Goal: Task Accomplishment & Management: Use online tool/utility

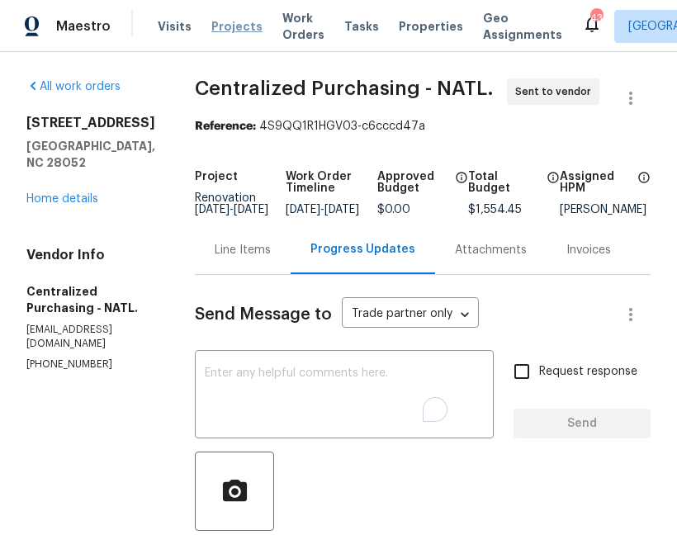
click at [220, 29] on span "Projects" at bounding box center [236, 26] width 51 height 17
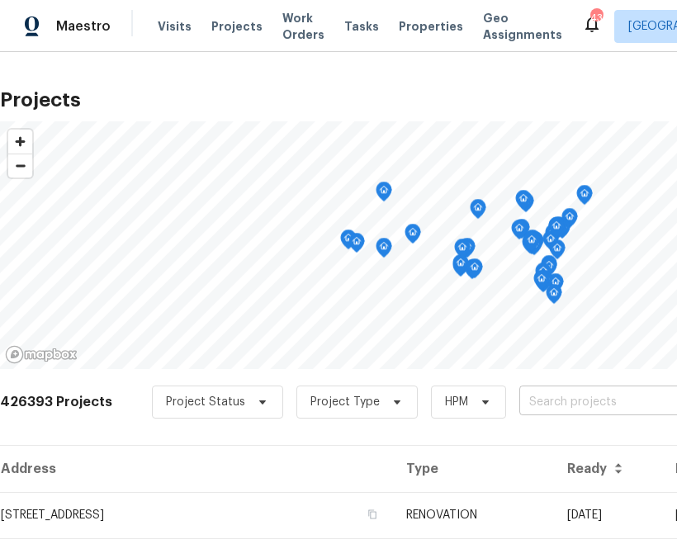
click at [543, 403] on input "text" at bounding box center [613, 403] width 189 height 26
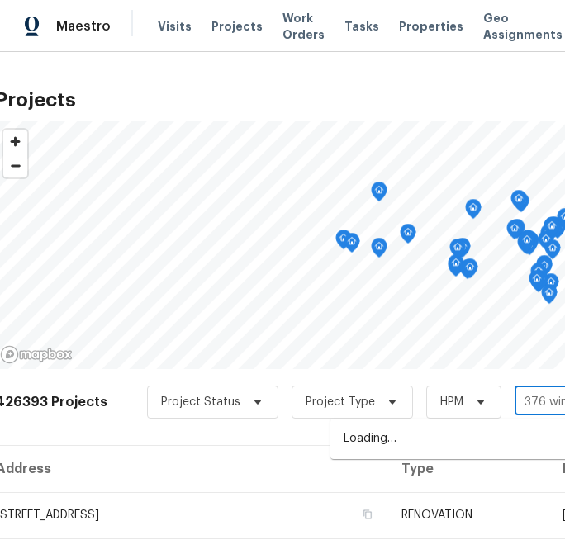
type input "376 win ct"
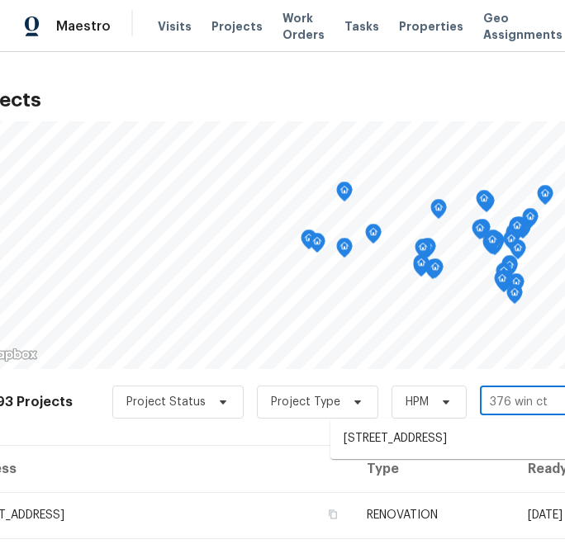
scroll to position [0, 59]
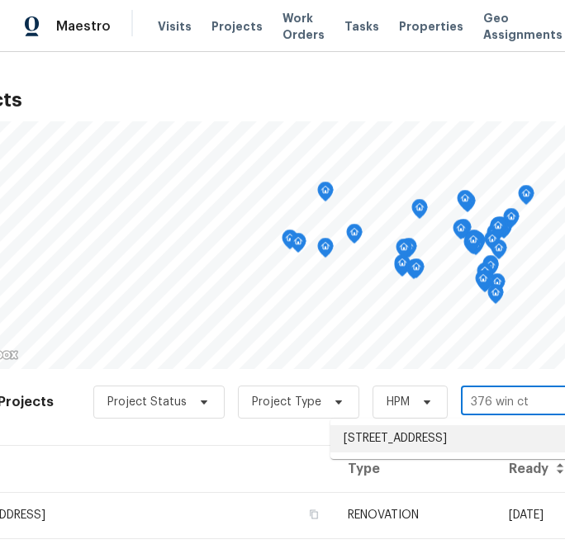
click at [415, 438] on li "[STREET_ADDRESS]" at bounding box center [450, 438] width 240 height 27
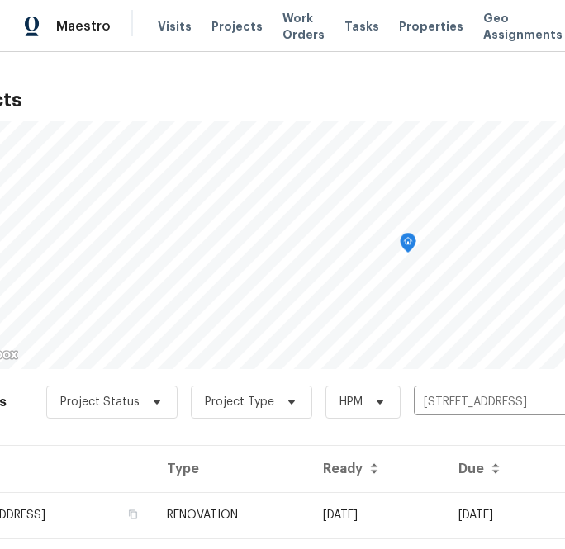
scroll to position [42, 59]
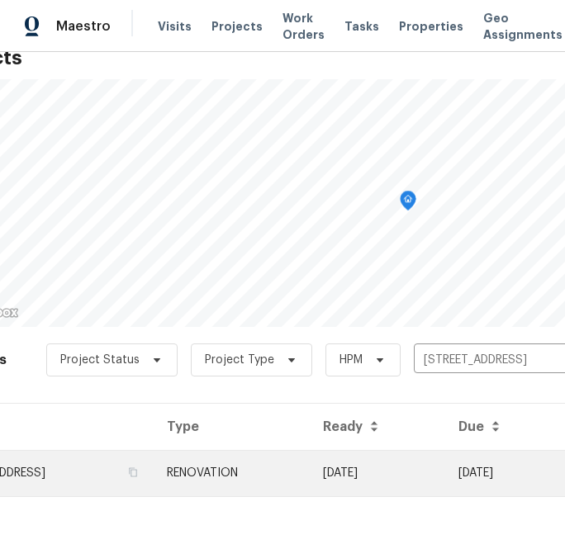
click at [121, 460] on td "[STREET_ADDRESS]" at bounding box center [47, 473] width 212 height 46
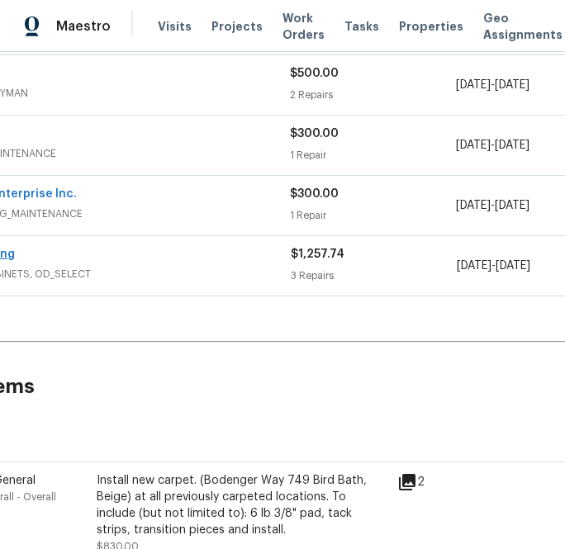
scroll to position [374, 368]
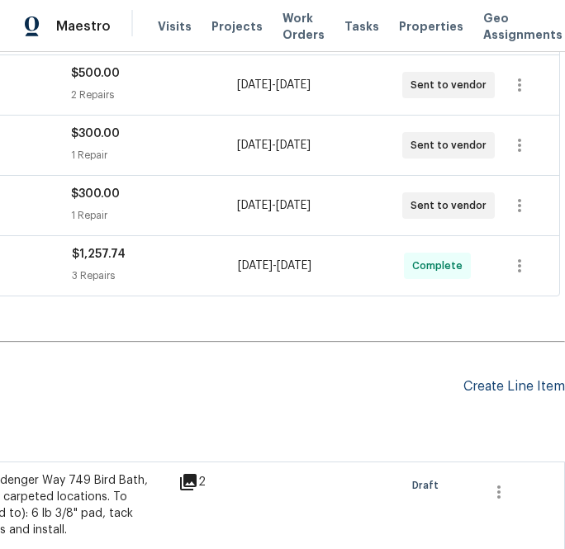
click at [525, 383] on div "Create Line Item" at bounding box center [514, 387] width 102 height 16
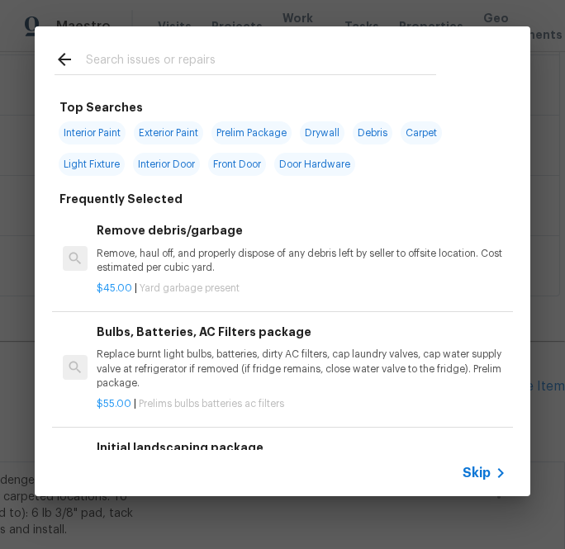
click at [475, 473] on span "Skip" at bounding box center [476, 473] width 28 height 17
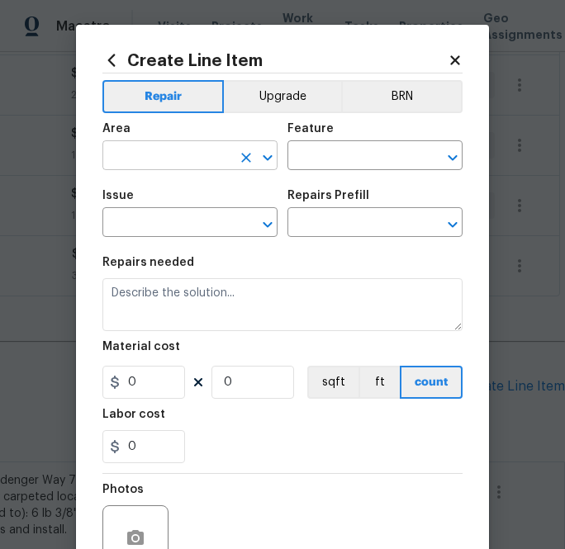
click at [209, 152] on input "text" at bounding box center [166, 157] width 129 height 26
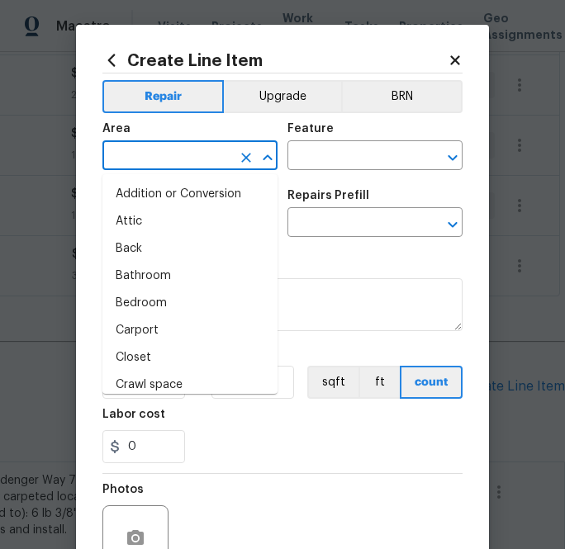
click at [115, 59] on icon at bounding box center [111, 60] width 18 height 18
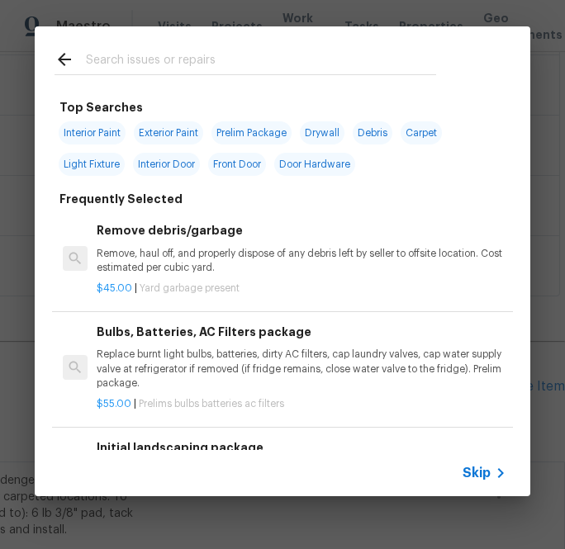
click at [116, 124] on span "Interior Paint" at bounding box center [92, 132] width 67 height 23
type input "Interior Paint"
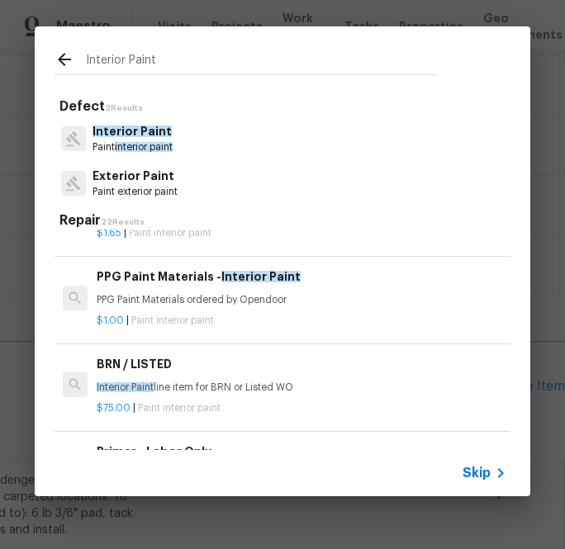
scroll to position [211, 0]
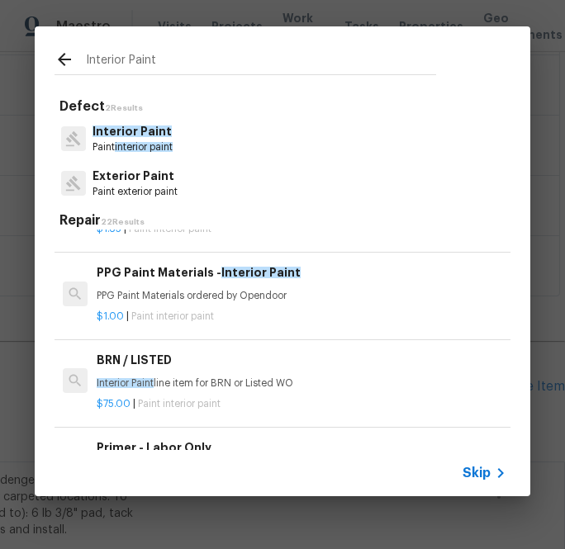
click at [225, 305] on div "$1.00 | Paint interior paint" at bounding box center [301, 313] width 409 height 21
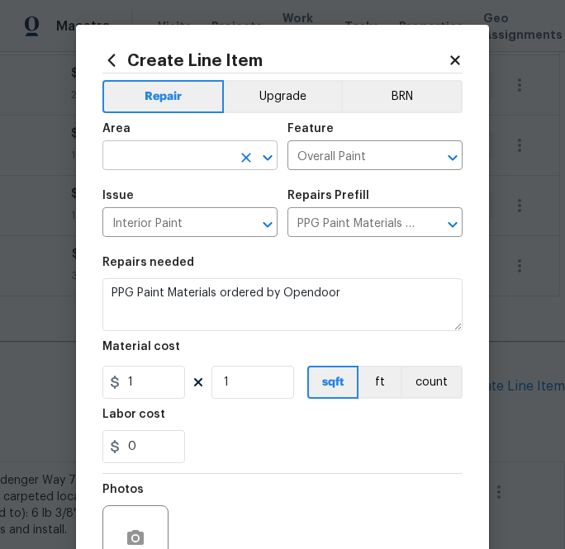
click at [224, 149] on input "text" at bounding box center [166, 157] width 129 height 26
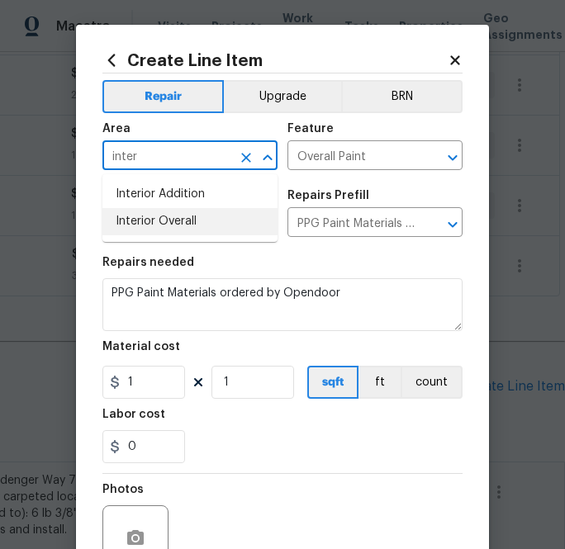
click at [218, 214] on li "Interior Overall" at bounding box center [189, 221] width 175 height 27
type input "Interior Overall"
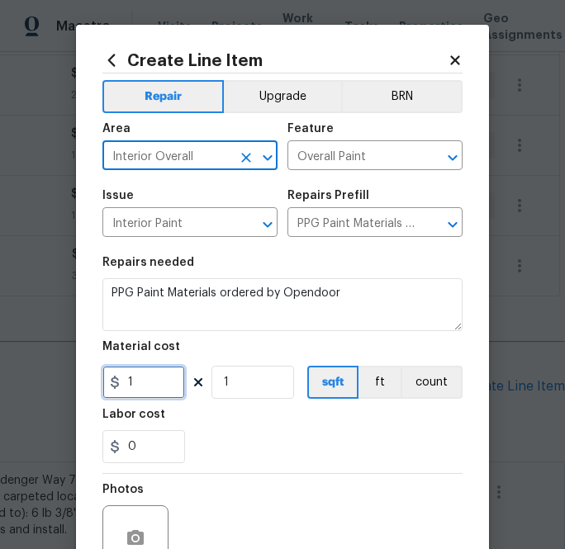
click at [125, 395] on input "1" at bounding box center [143, 382] width 83 height 33
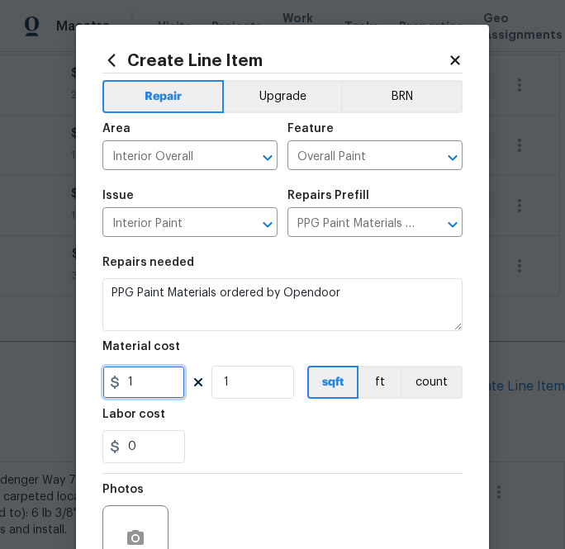
click at [125, 395] on input "1" at bounding box center [143, 382] width 83 height 33
paste input "00.64"
type input "100.64"
click at [227, 419] on div "Labor cost" at bounding box center [282, 419] width 360 height 21
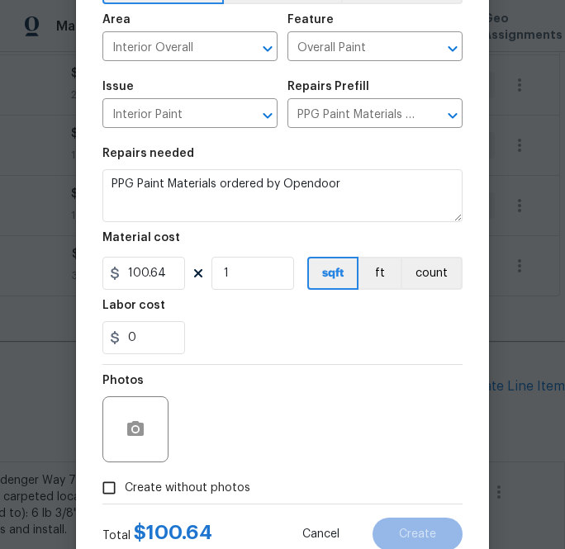
scroll to position [163, 0]
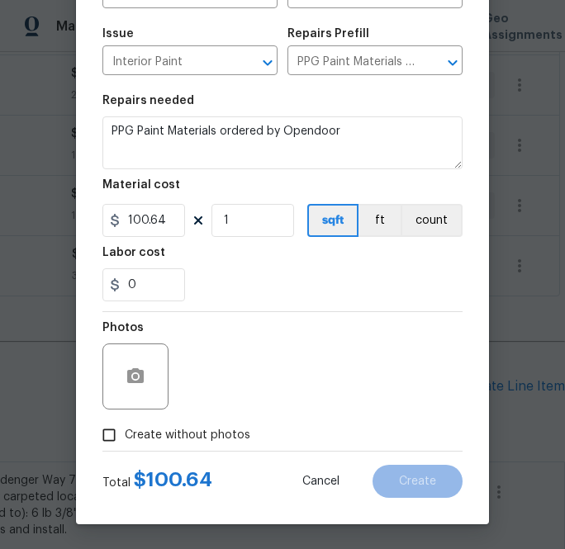
click at [223, 430] on span "Create without photos" at bounding box center [187, 435] width 125 height 17
click at [125, 430] on input "Create without photos" at bounding box center [108, 434] width 31 height 31
checkbox input "true"
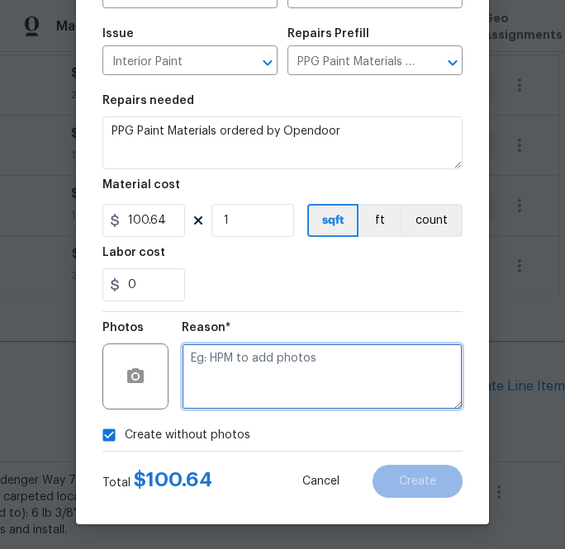
click at [269, 375] on textarea at bounding box center [322, 376] width 281 height 66
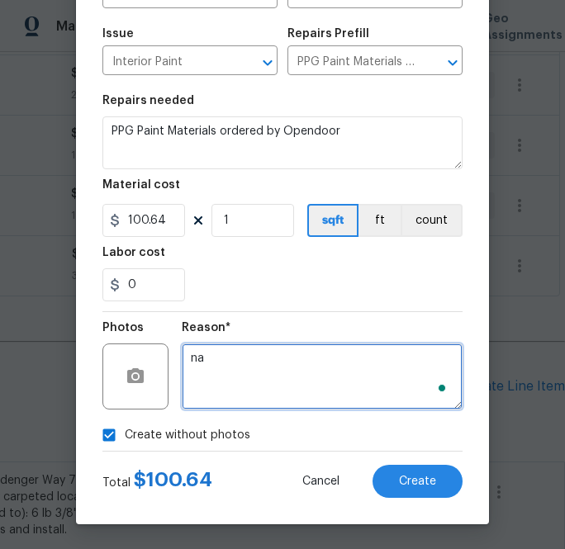
type textarea "na"
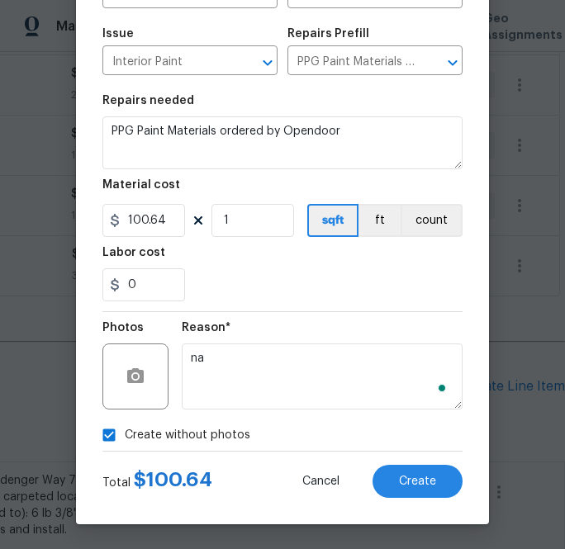
click at [433, 500] on div "Create Line Item Repair Upgrade BRN Area Interior Overall ​ Feature Overall Pai…" at bounding box center [282, 193] width 413 height 661
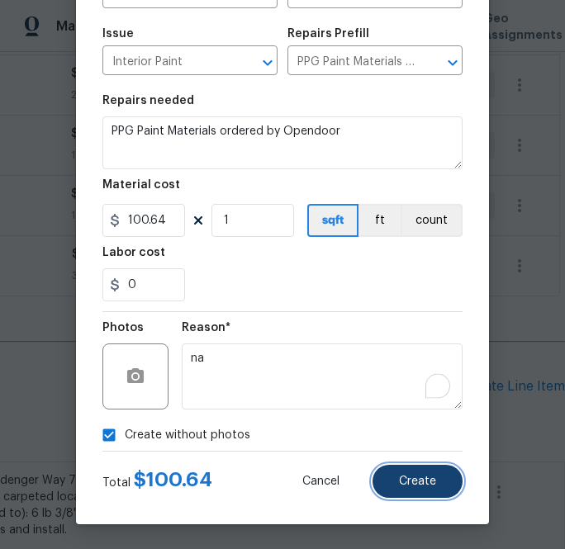
click at [418, 477] on span "Create" at bounding box center [417, 482] width 37 height 12
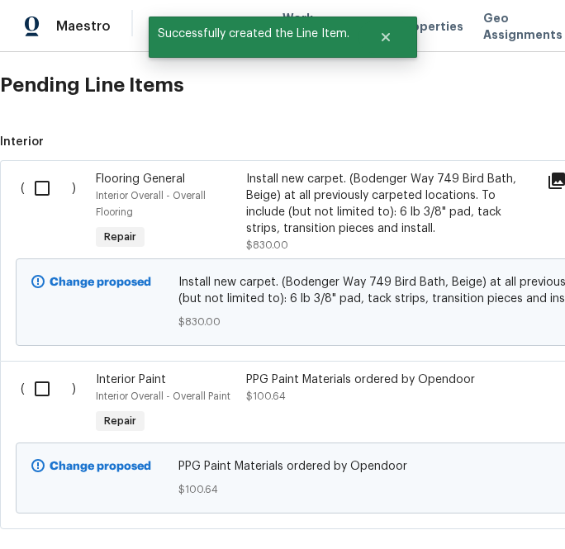
scroll to position [697, 0]
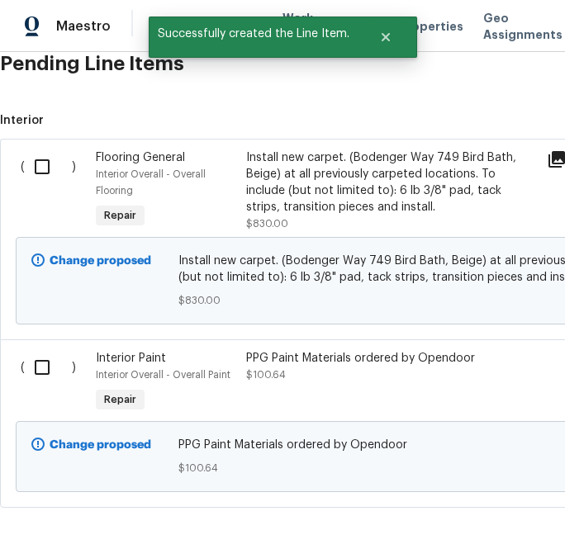
click at [41, 367] on input "checkbox" at bounding box center [48, 367] width 47 height 35
checkbox input "true"
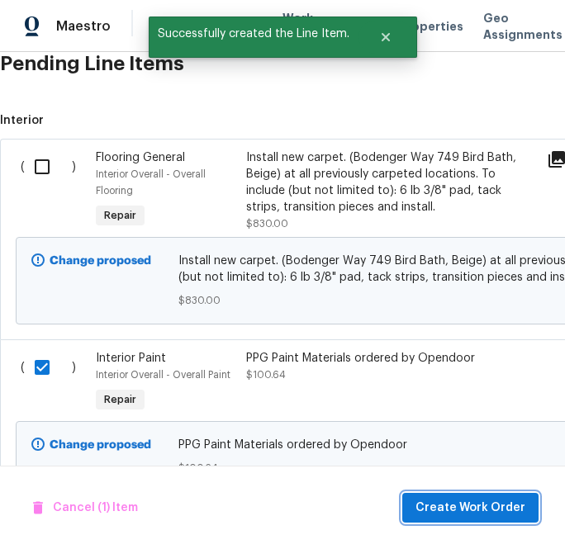
click at [458, 500] on span "Create Work Order" at bounding box center [470, 508] width 110 height 21
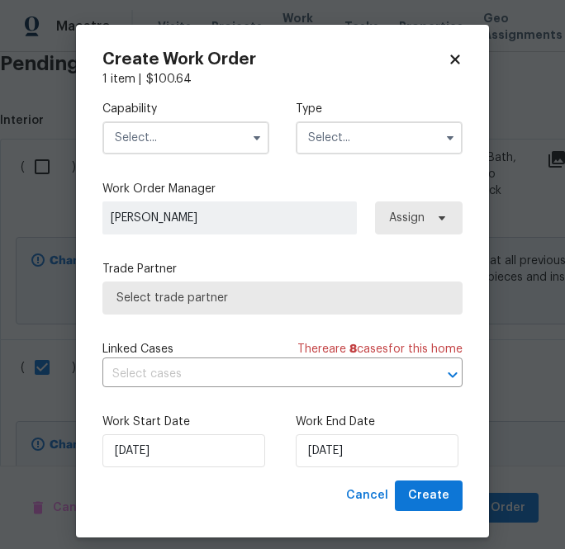
click at [242, 132] on input "text" at bounding box center [185, 137] width 167 height 33
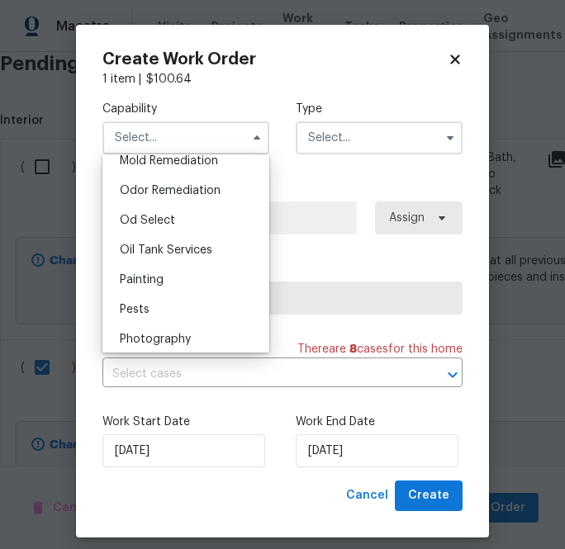
scroll to position [1287, 0]
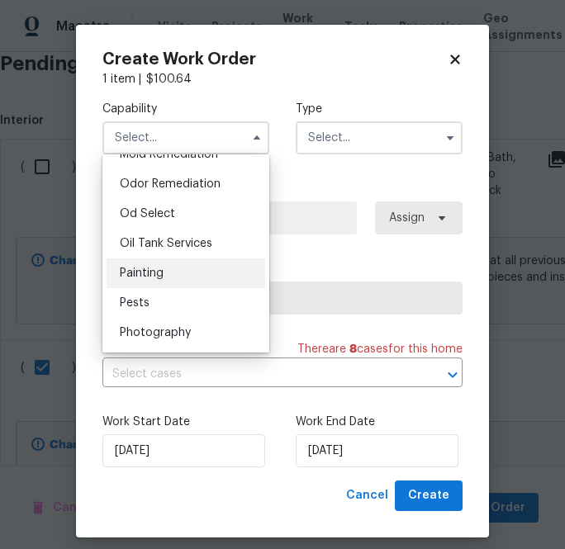
click at [194, 272] on div "Painting" at bounding box center [186, 273] width 159 height 30
type input "Painting"
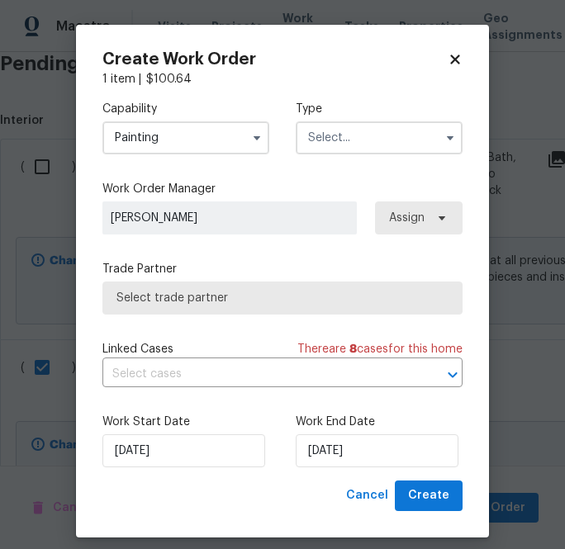
click at [362, 143] on input "text" at bounding box center [379, 137] width 167 height 33
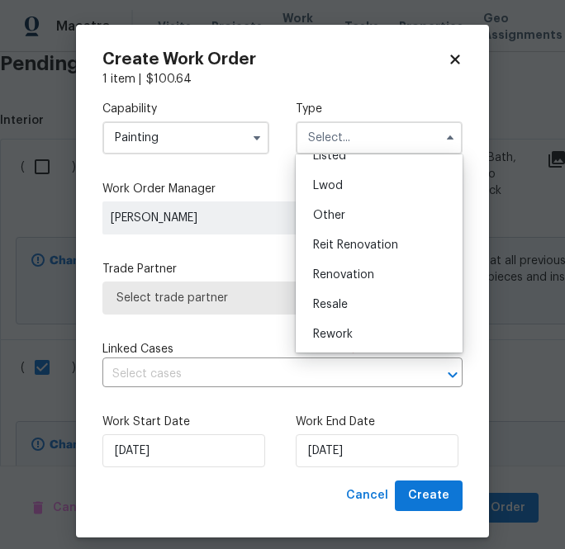
scroll to position [172, 0]
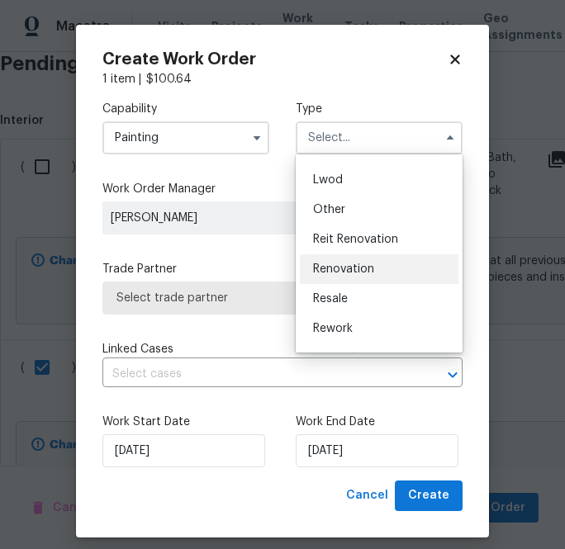
click at [364, 264] on span "Renovation" at bounding box center [343, 269] width 61 height 12
type input "Renovation"
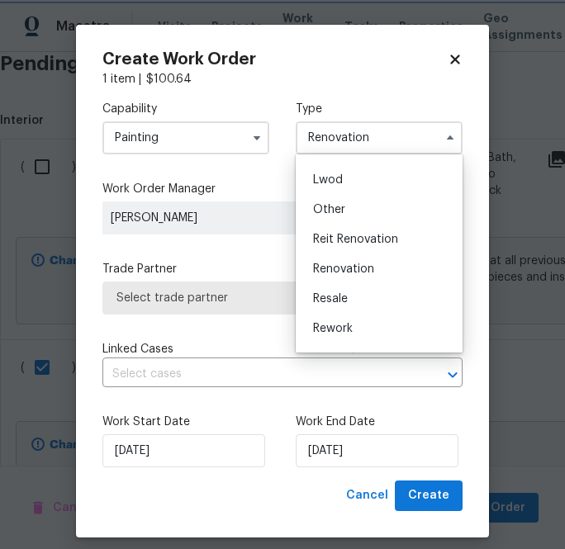
scroll to position [0, 0]
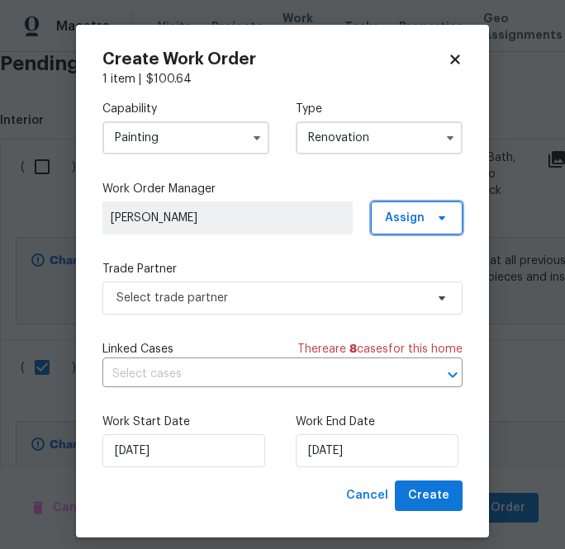
click at [434, 220] on span at bounding box center [439, 217] width 18 height 13
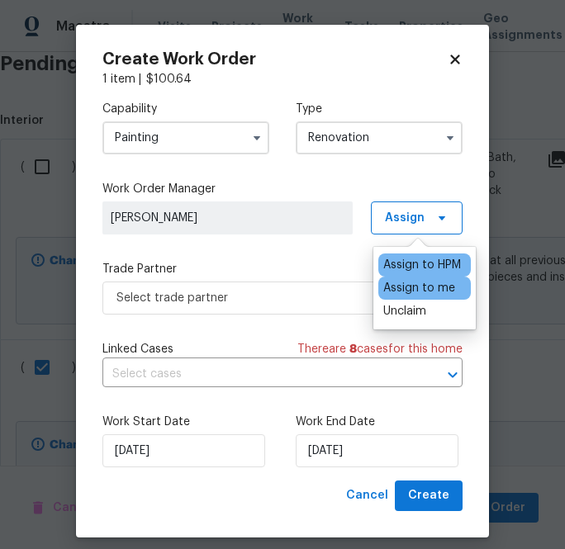
click at [403, 281] on div "Assign to me" at bounding box center [419, 288] width 72 height 17
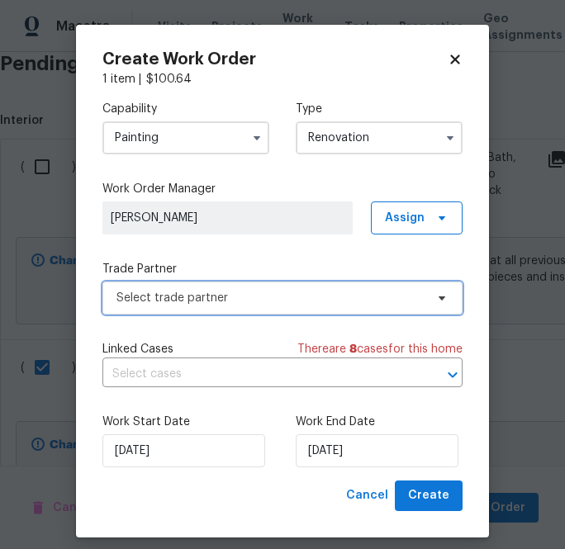
click at [291, 296] on span "Select trade partner" at bounding box center [270, 298] width 308 height 17
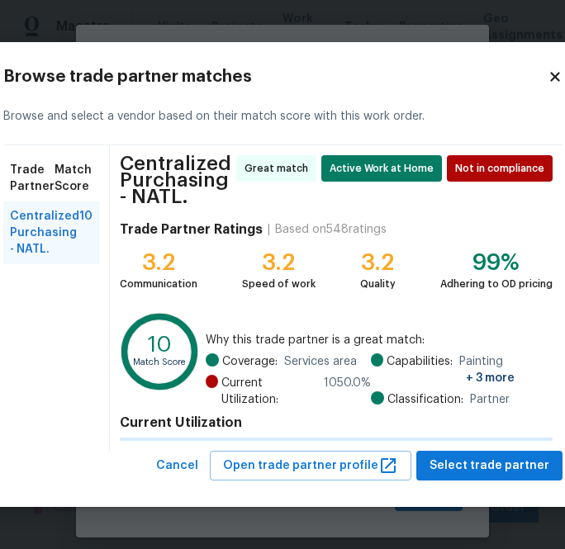
click at [291, 296] on div "Centralized Purchasing - NATL. Great match Active Work at Home Not in complianc…" at bounding box center [336, 297] width 452 height 305
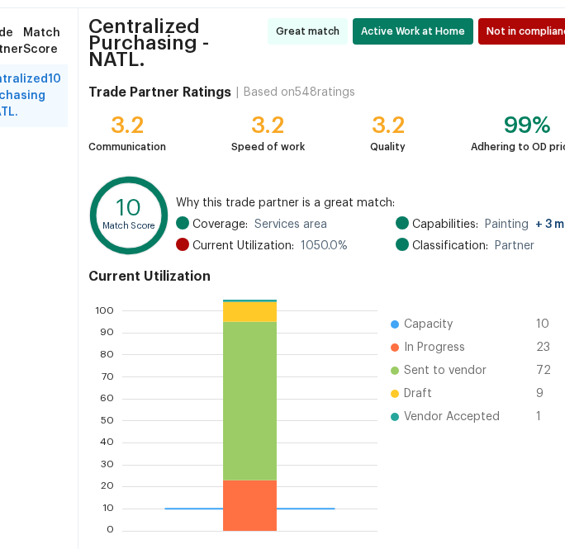
scroll to position [183, 0]
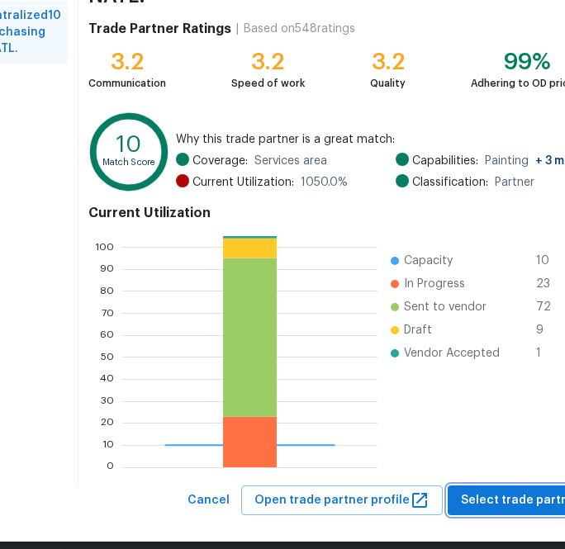
click at [497, 490] on span "Select trade partner" at bounding box center [521, 500] width 120 height 21
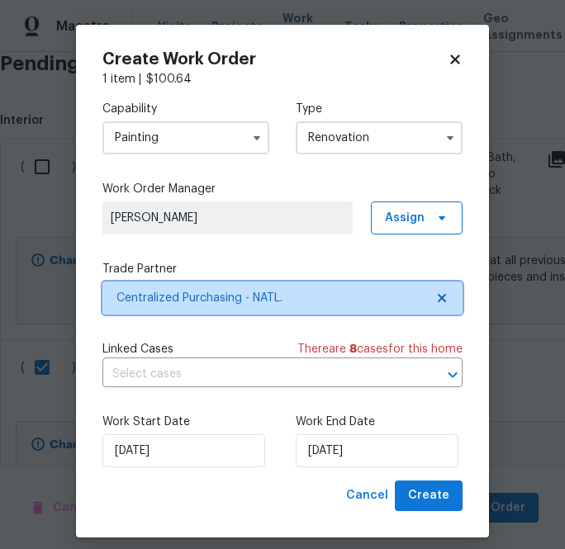
scroll to position [0, 0]
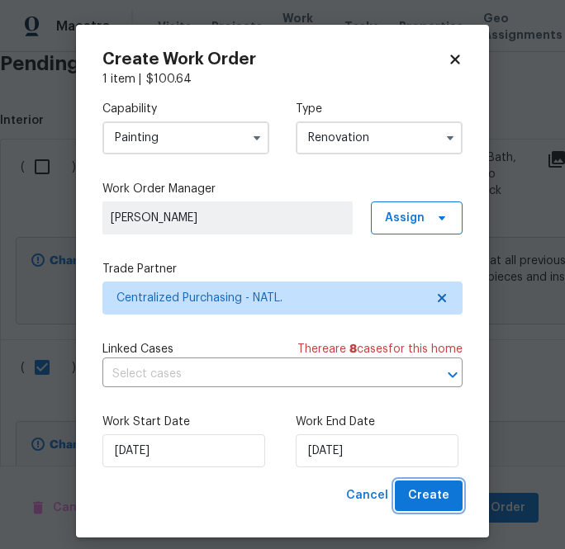
click at [430, 485] on span "Create" at bounding box center [428, 495] width 41 height 21
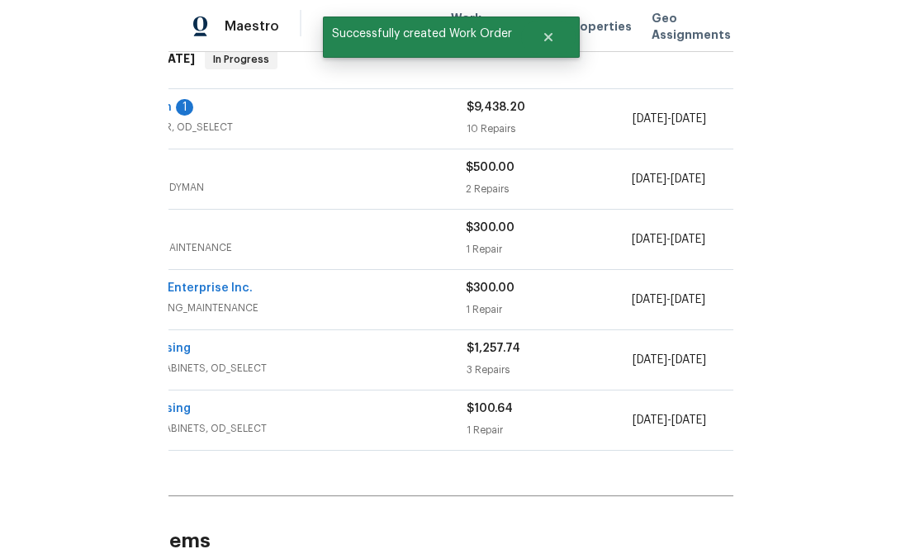
scroll to position [280, 2]
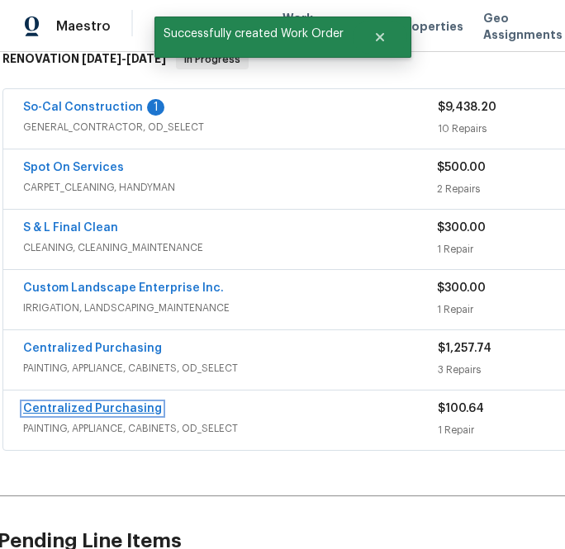
click at [88, 411] on link "Centralized Purchasing" at bounding box center [92, 409] width 139 height 12
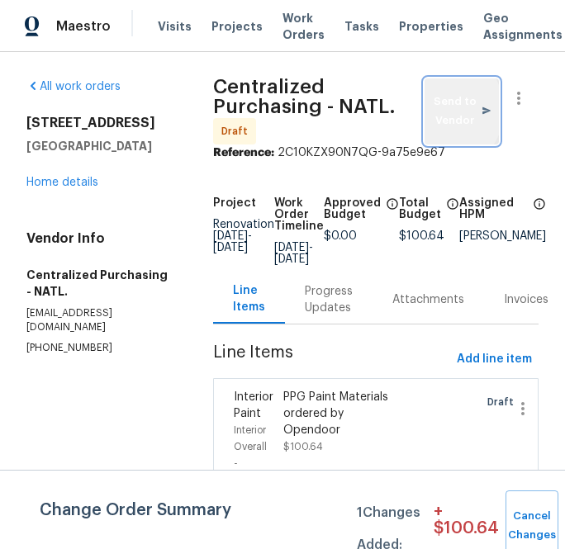
click at [443, 110] on span "Send to Vendor" at bounding box center [462, 111] width 58 height 38
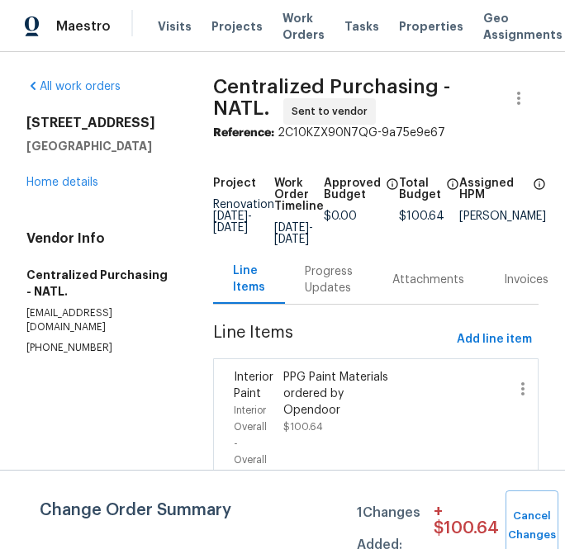
click at [200, 159] on div "All work orders [STREET_ADDRESS] Home details Vendor Info Centralized Purchasin…" at bounding box center [282, 362] width 565 height 620
